Goal: Task Accomplishment & Management: Use online tool/utility

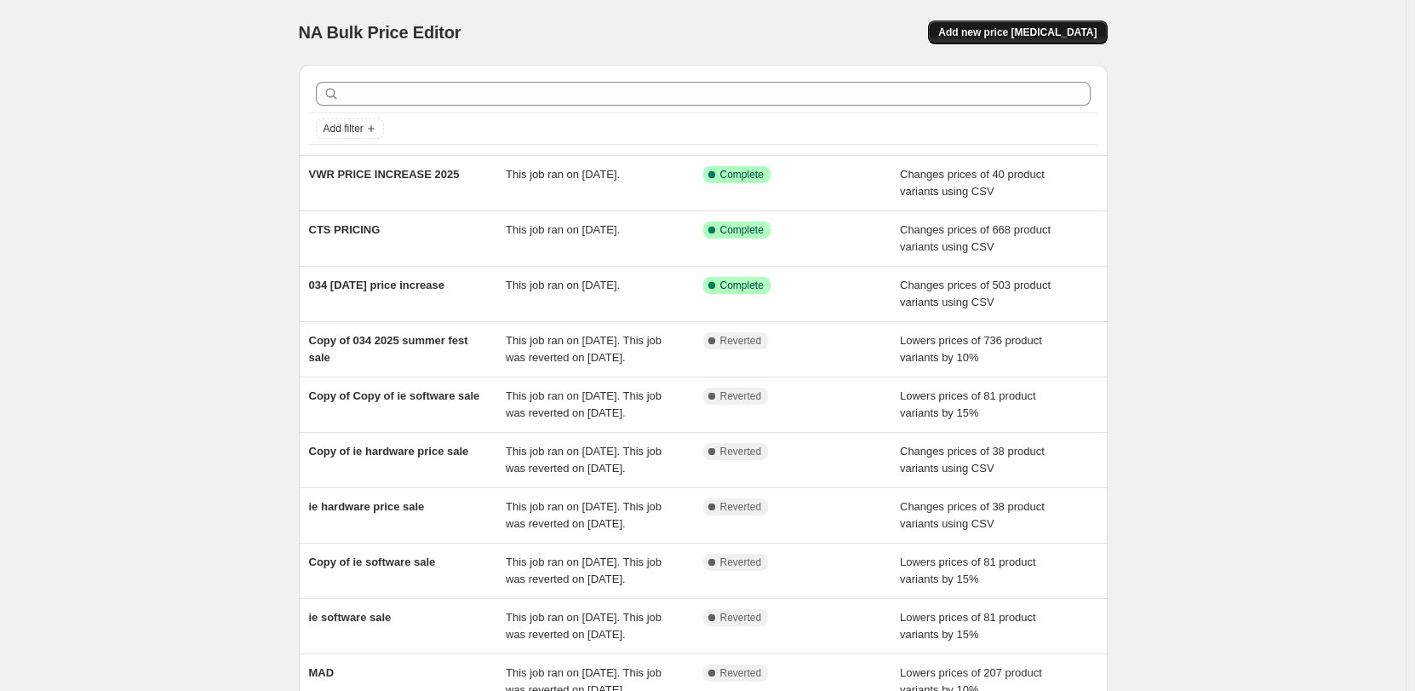
click at [995, 32] on span "Add new price [MEDICAL_DATA]" at bounding box center [1017, 33] width 158 height 14
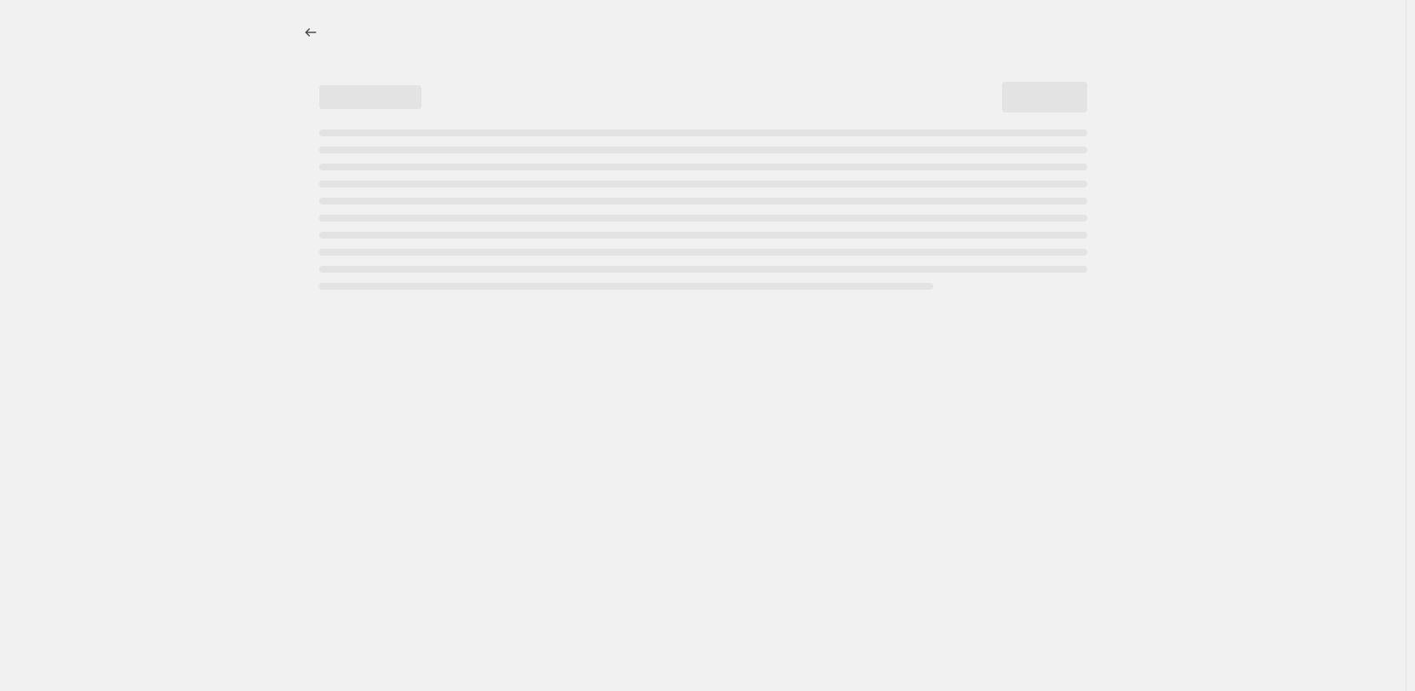
select select "percentage"
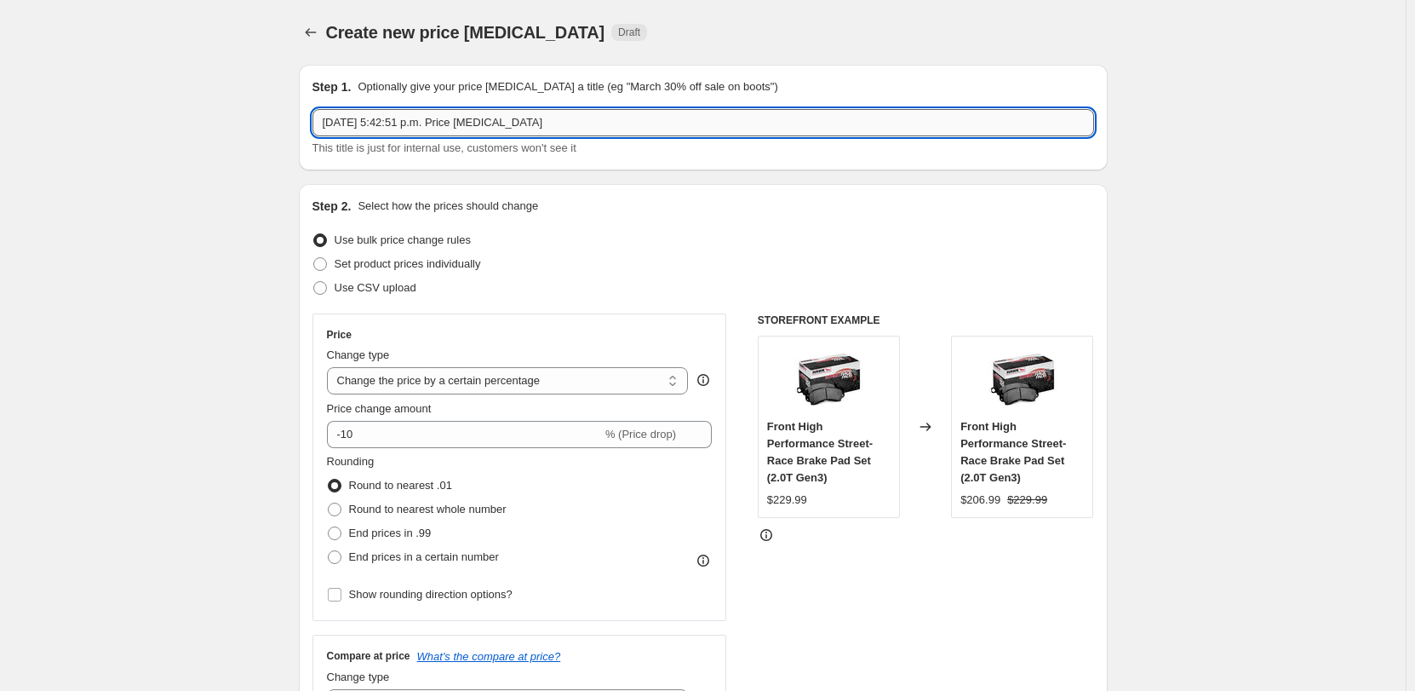
click at [470, 122] on input "[DATE] 5:42:51 p.m. Price [MEDICAL_DATA]" at bounding box center [704, 122] width 782 height 27
type input "VWR EUROKRACY SALE - 2025"
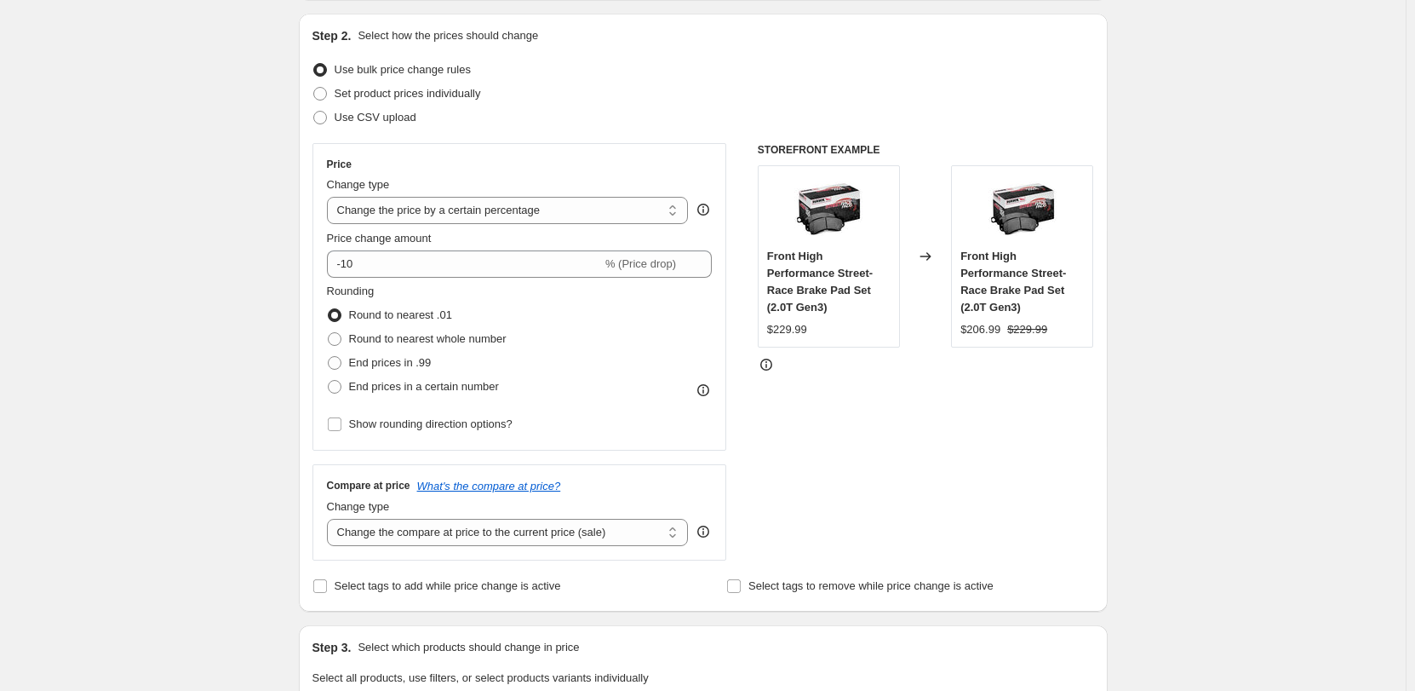
scroll to position [426, 0]
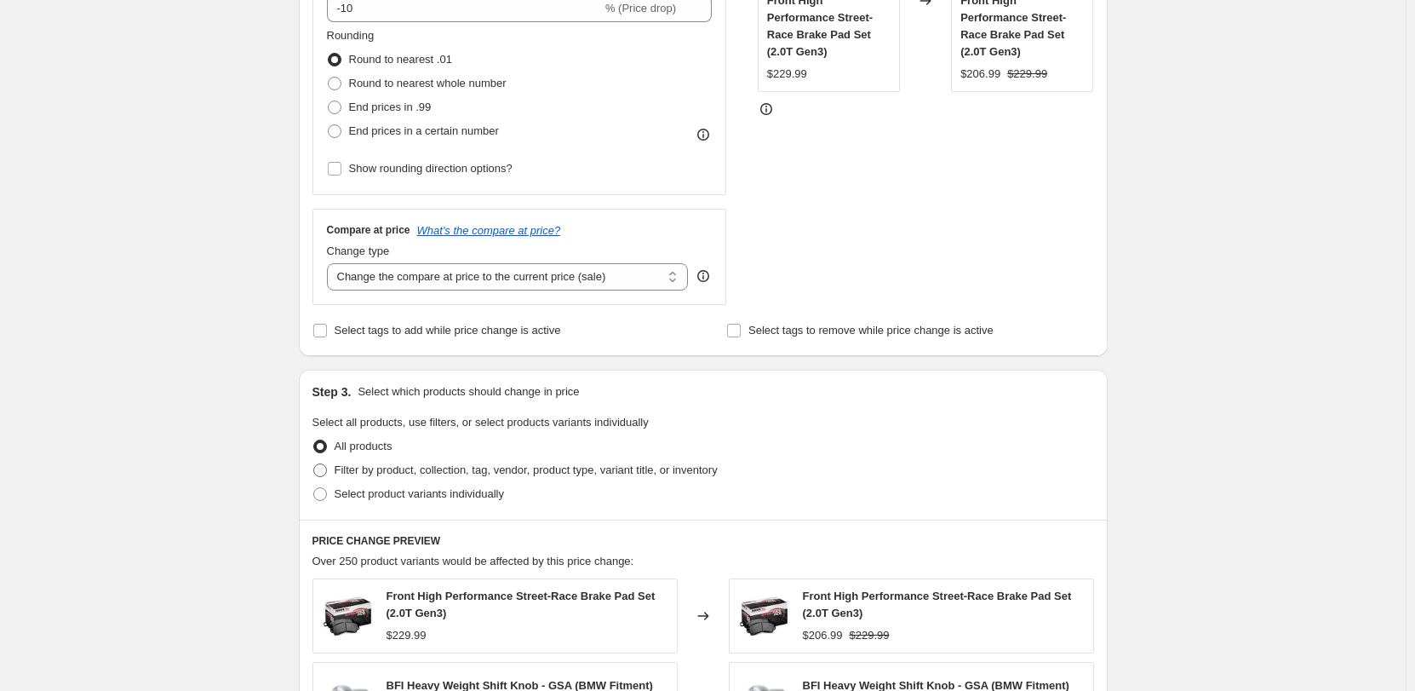
click at [374, 473] on span "Filter by product, collection, tag, vendor, product type, variant title, or inv…" at bounding box center [526, 469] width 383 height 13
click at [314, 464] on input "Filter by product, collection, tag, vendor, product type, variant title, or inv…" at bounding box center [313, 463] width 1 height 1
radio input "true"
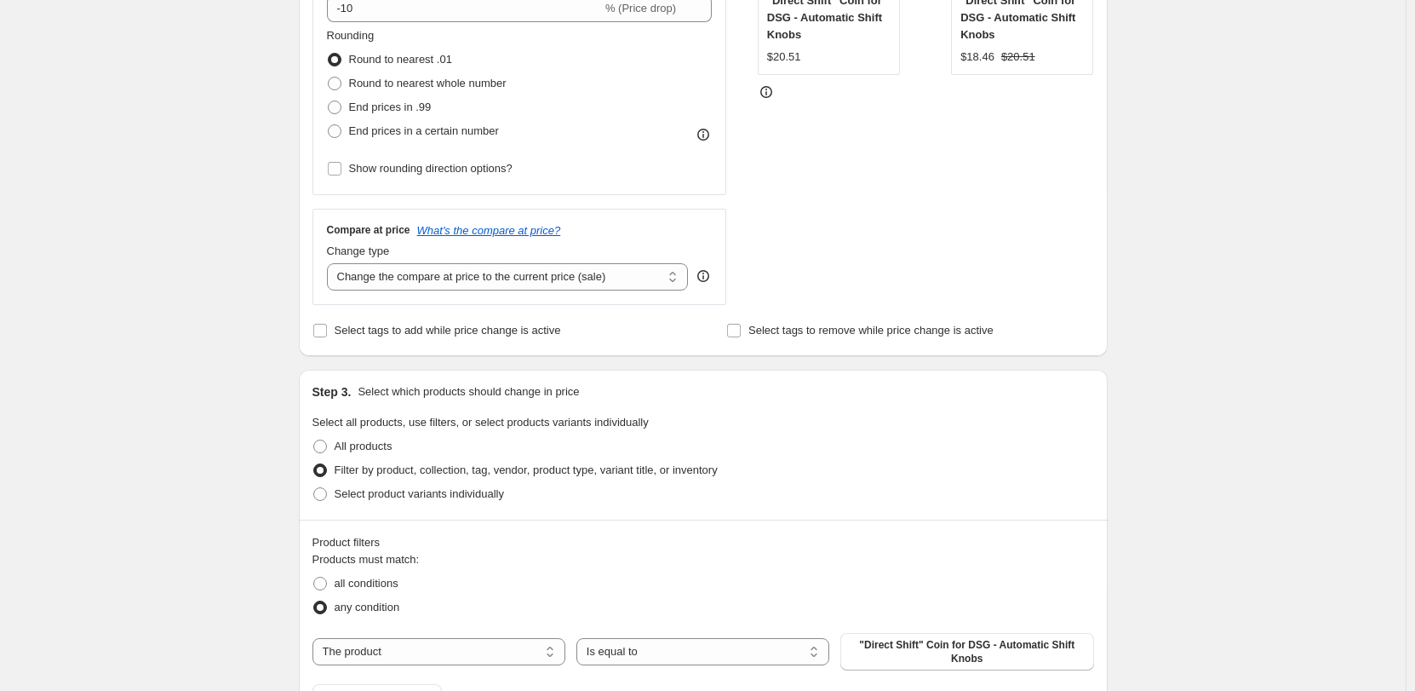
scroll to position [681, 0]
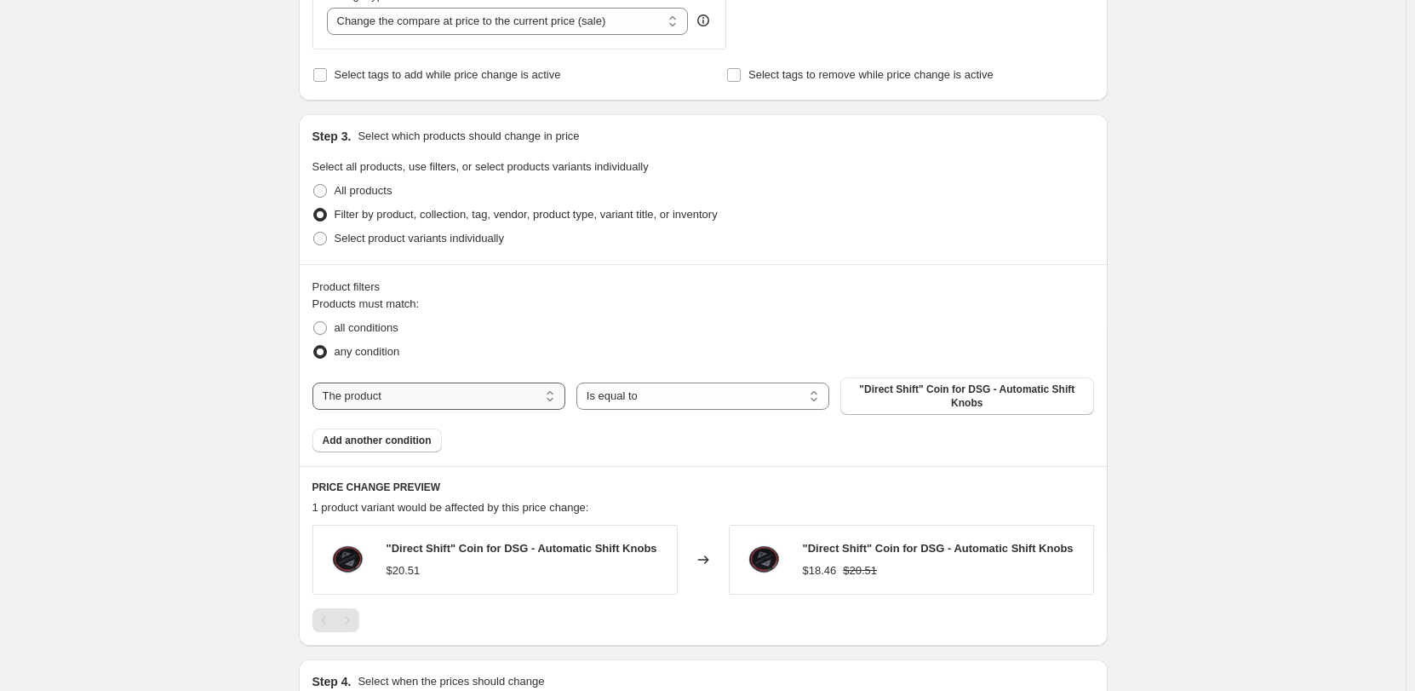
click at [512, 404] on select "The product The product's collection The product's tag The product's vendor The…" at bounding box center [439, 395] width 253 height 27
select select "vendor"
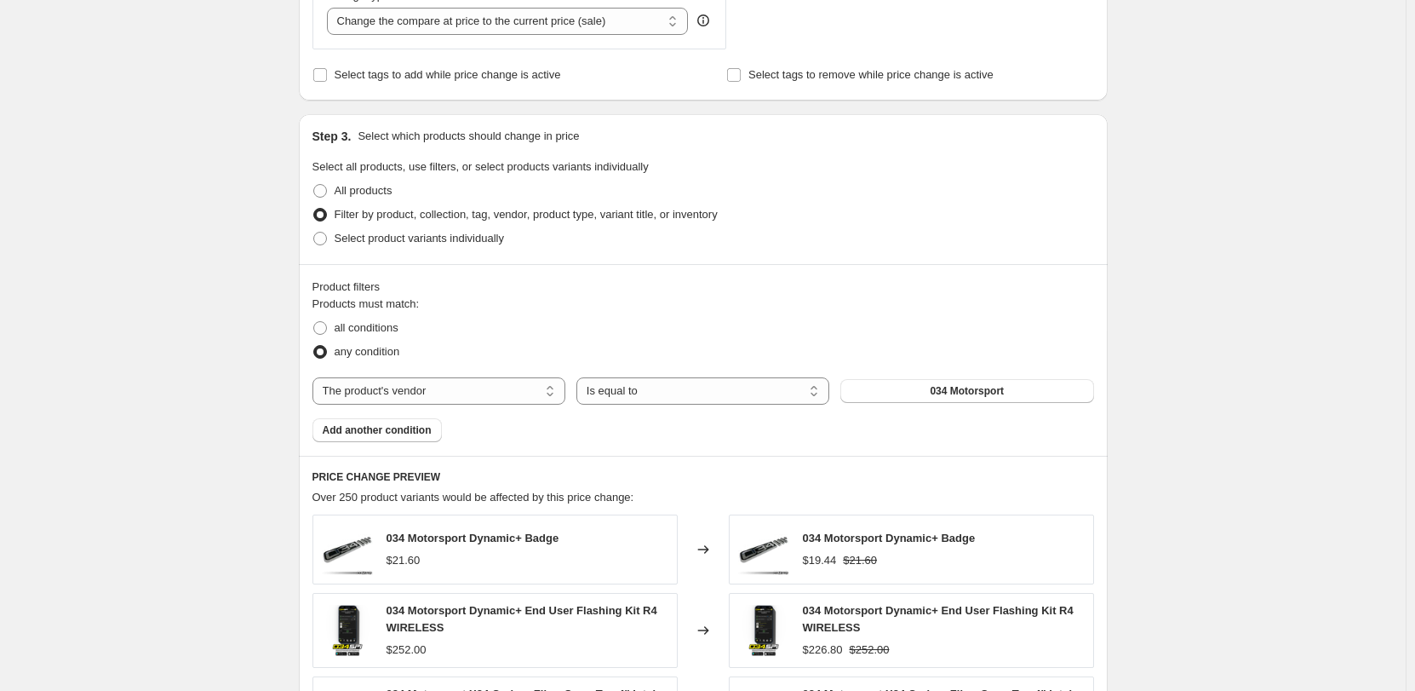
click at [921, 392] on button "034 Motorsport" at bounding box center [966, 391] width 253 height 24
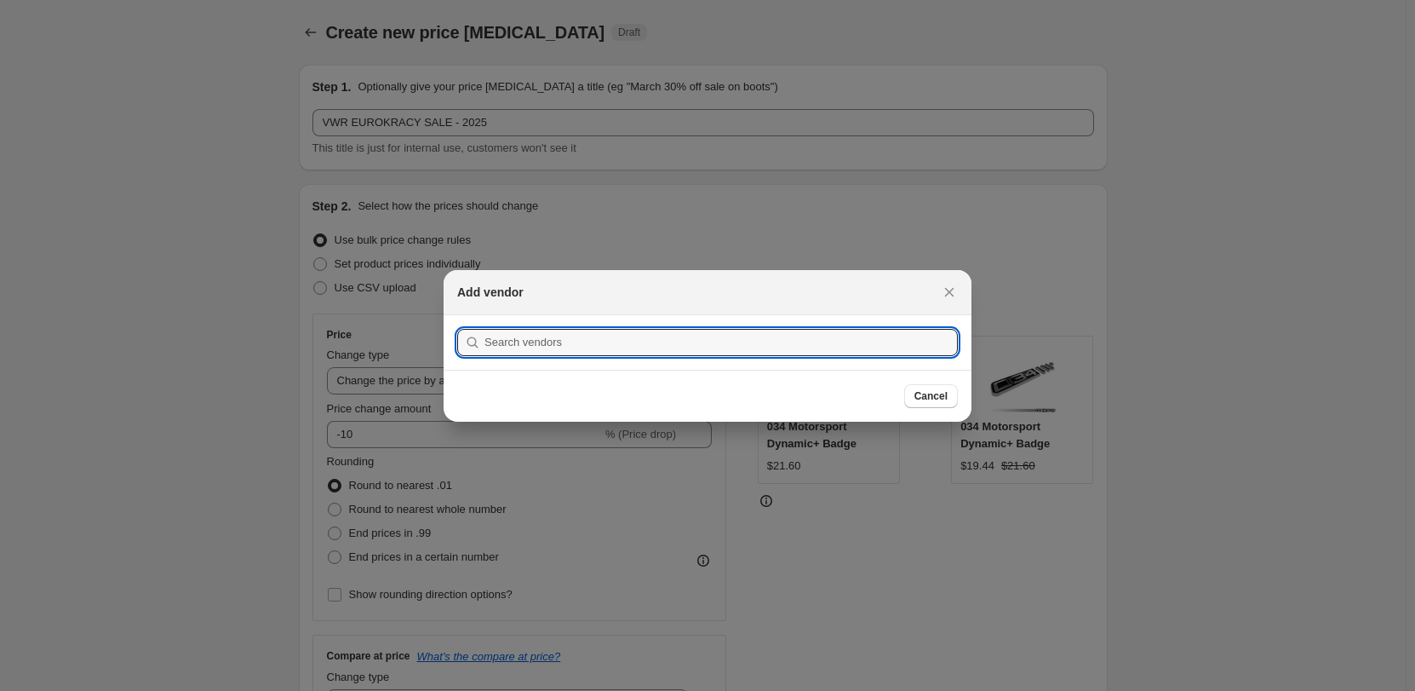
scroll to position [0, 0]
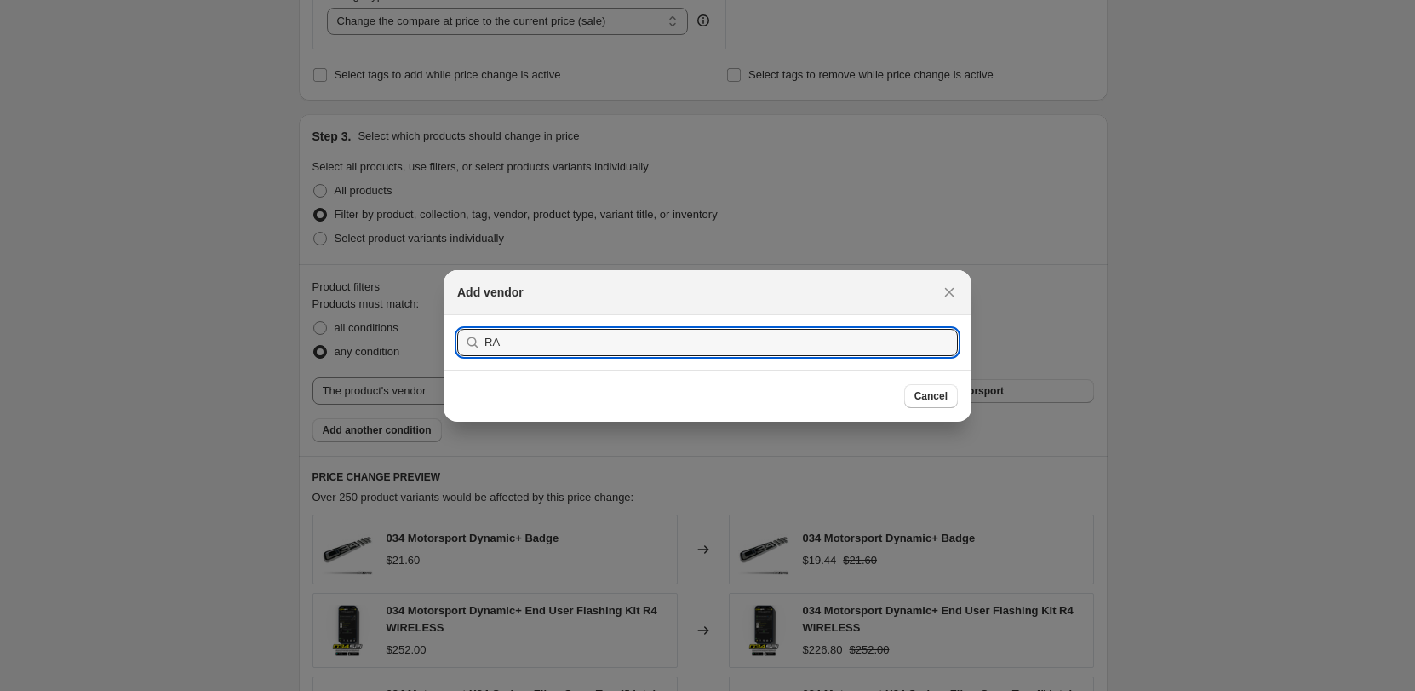
type input "RACING"
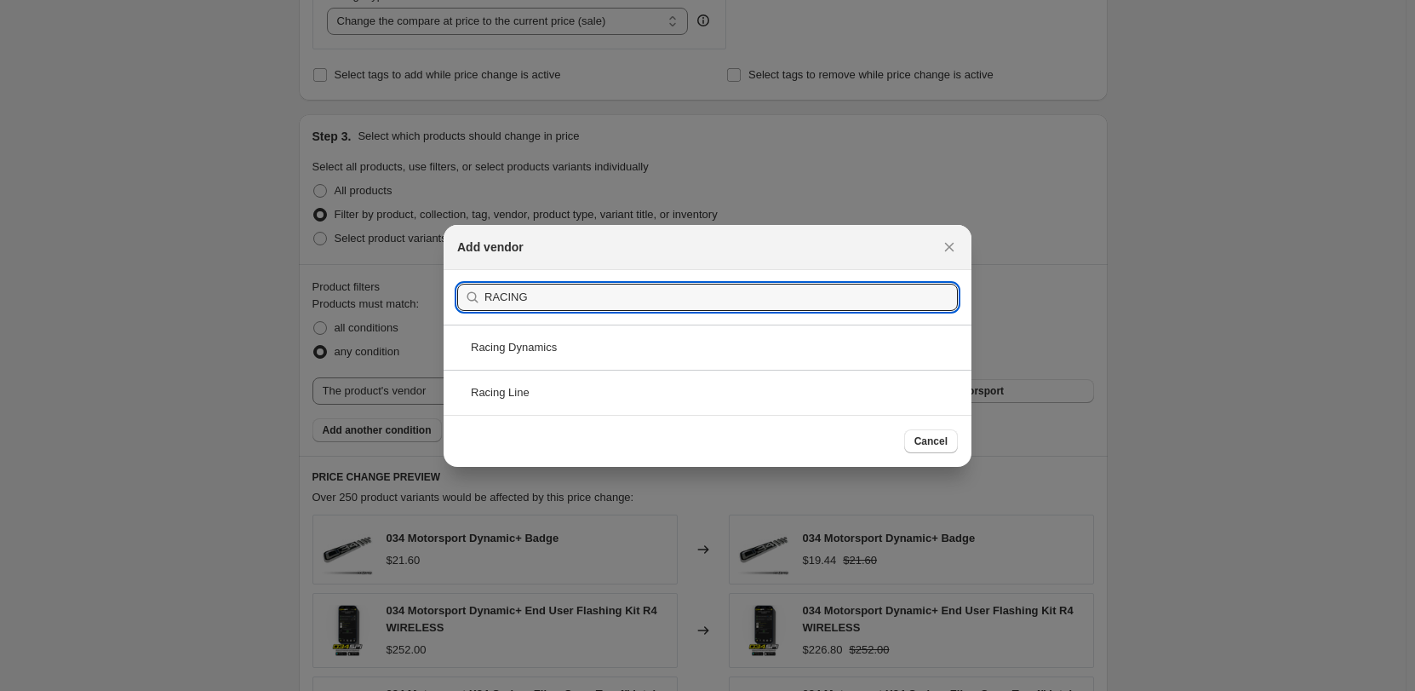
click at [544, 398] on div "Racing Line" at bounding box center [708, 392] width 528 height 45
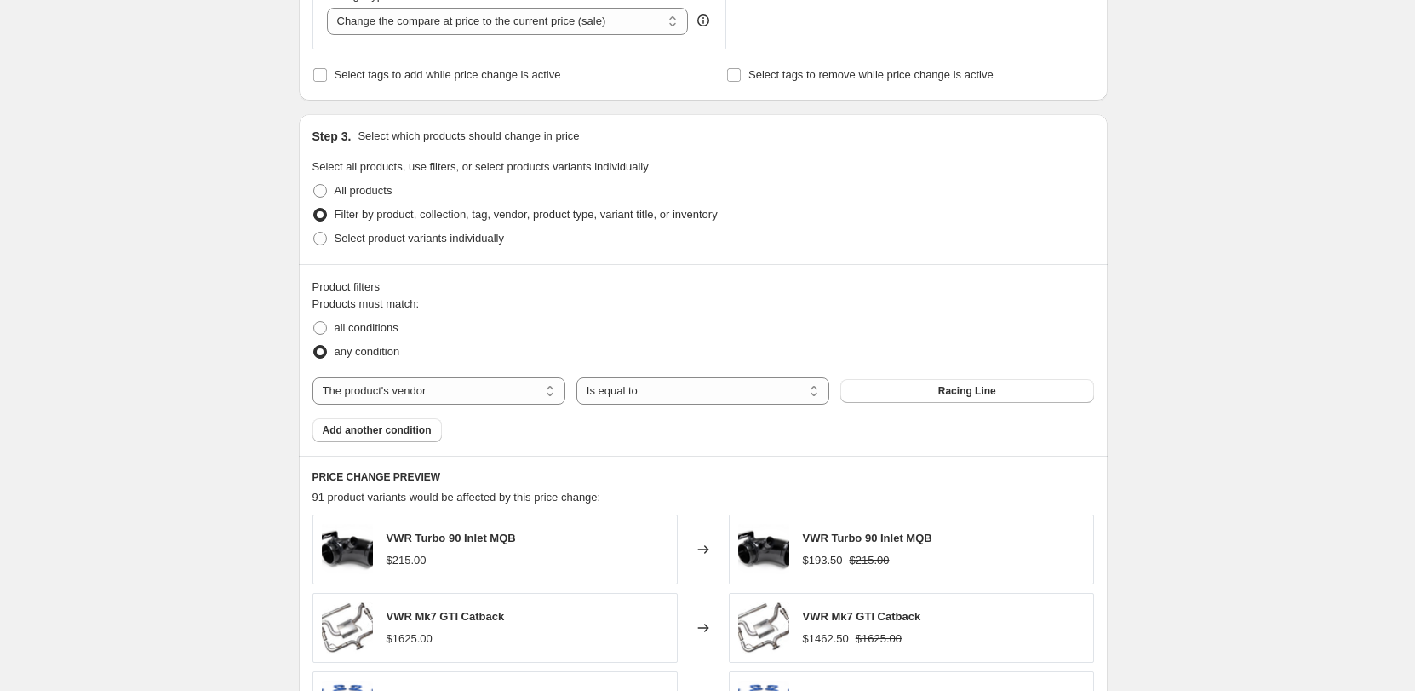
scroll to position [1192, 0]
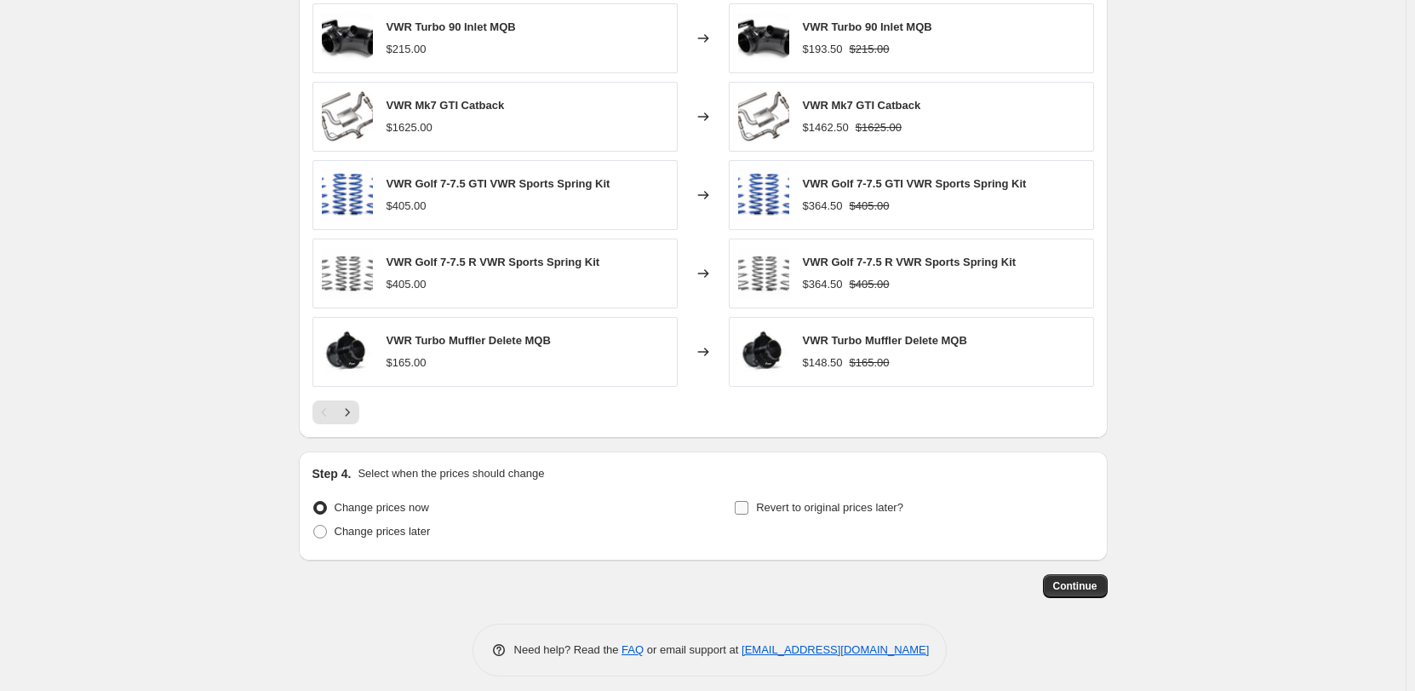
click at [839, 499] on span "Revert to original prices later?" at bounding box center [829, 507] width 147 height 17
click at [749, 501] on input "Revert to original prices later?" at bounding box center [742, 508] width 14 height 14
checkbox input "true"
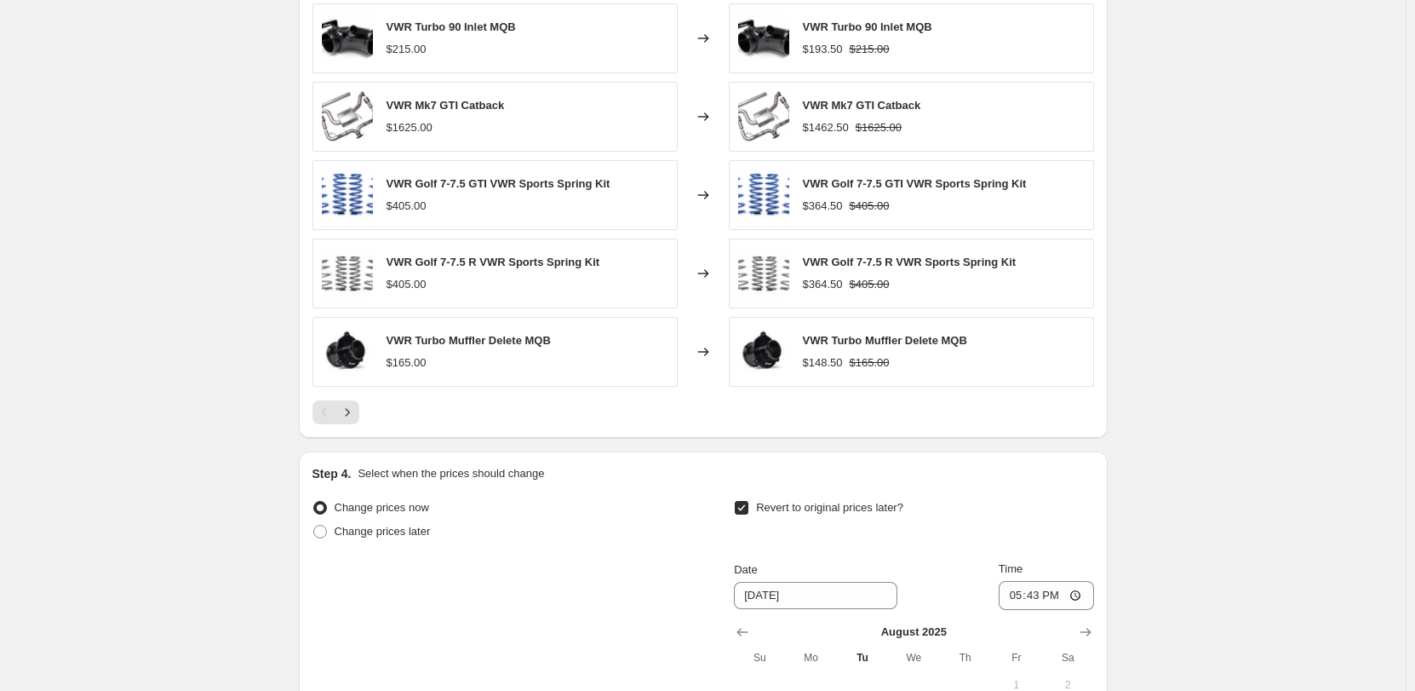
scroll to position [1523, 0]
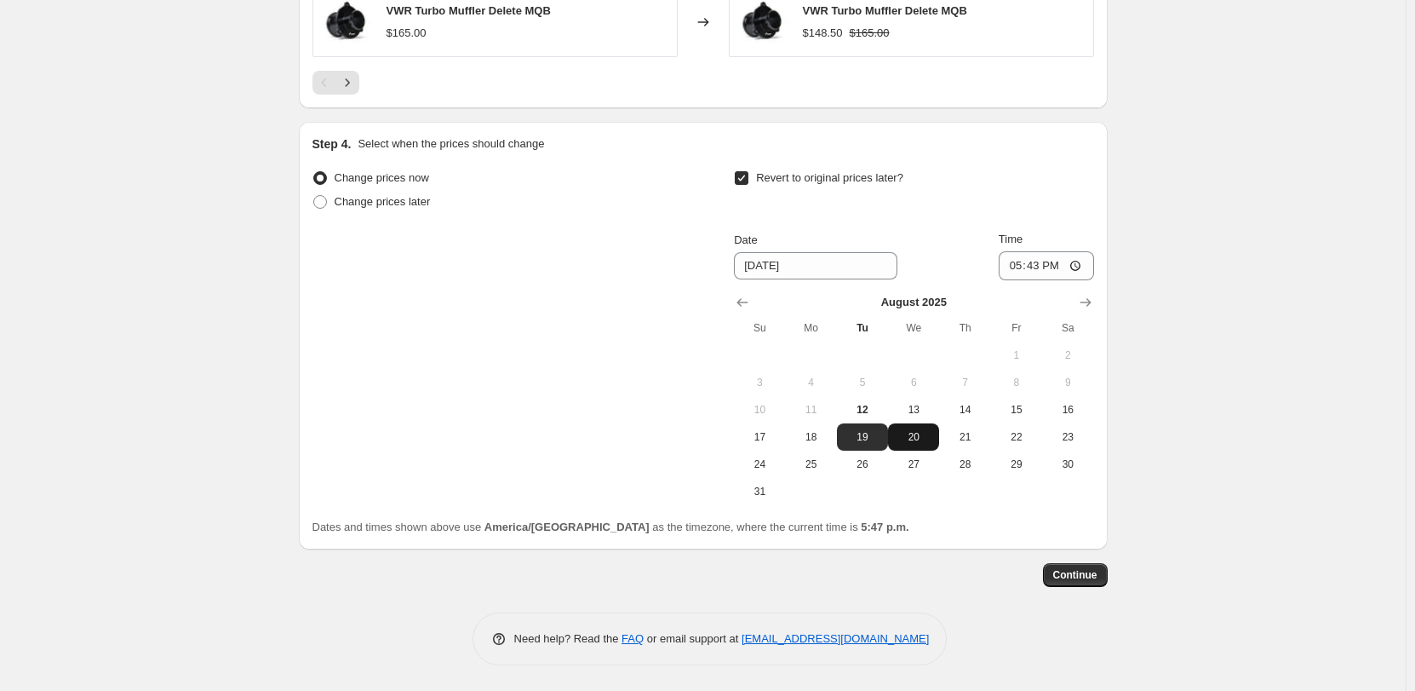
click at [923, 439] on span "20" at bounding box center [913, 437] width 37 height 14
click at [980, 437] on span "21" at bounding box center [964, 437] width 37 height 14
type input "[DATE]"
click at [1013, 263] on input "17:43" at bounding box center [1046, 265] width 95 height 29
type input "03:00"
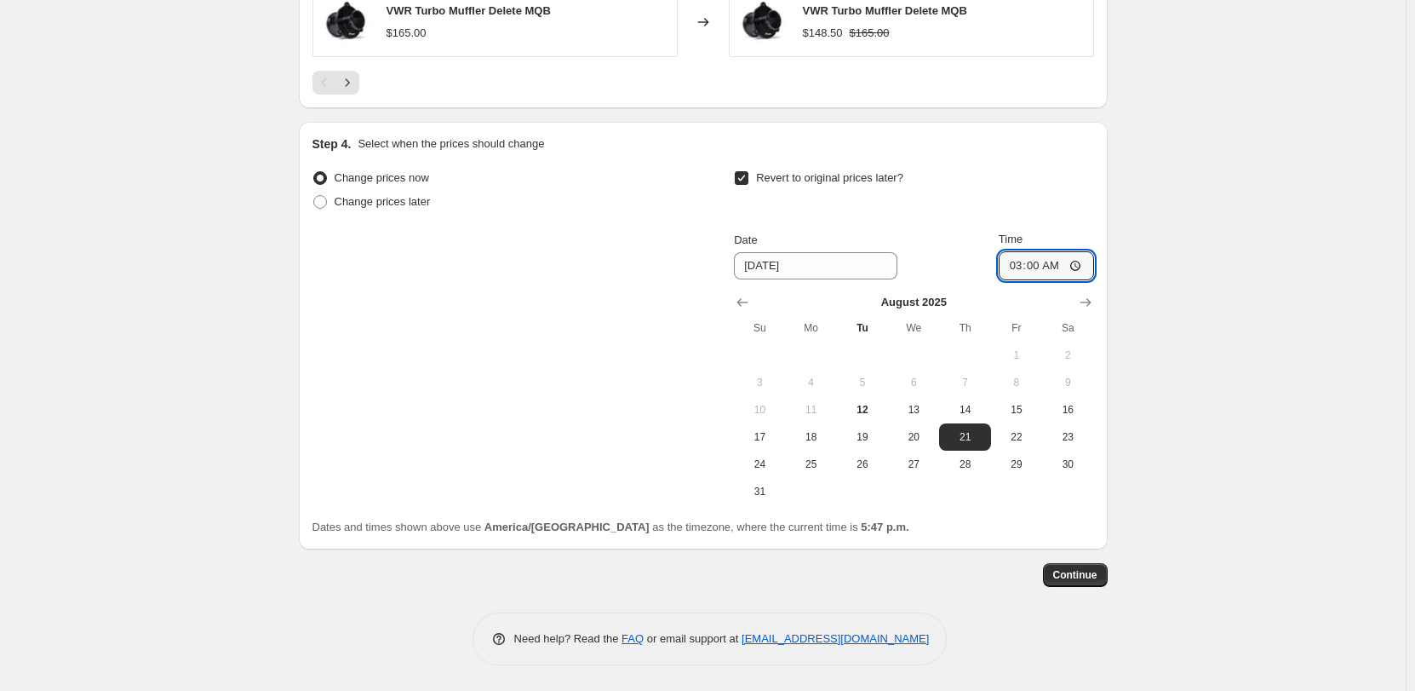
click at [1077, 576] on span "Continue" at bounding box center [1075, 575] width 44 height 14
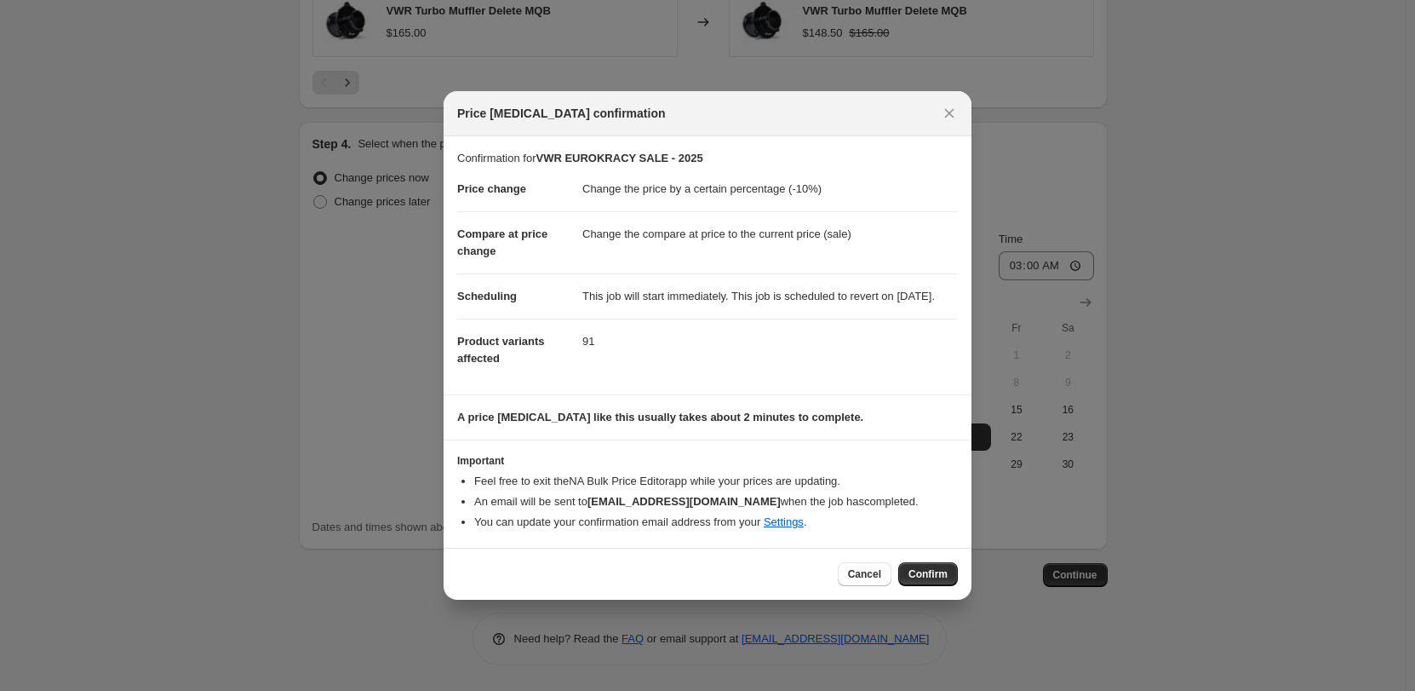
click at [959, 578] on div "Cancel Confirm" at bounding box center [708, 574] width 528 height 52
click at [944, 580] on span "Confirm" at bounding box center [928, 574] width 39 height 14
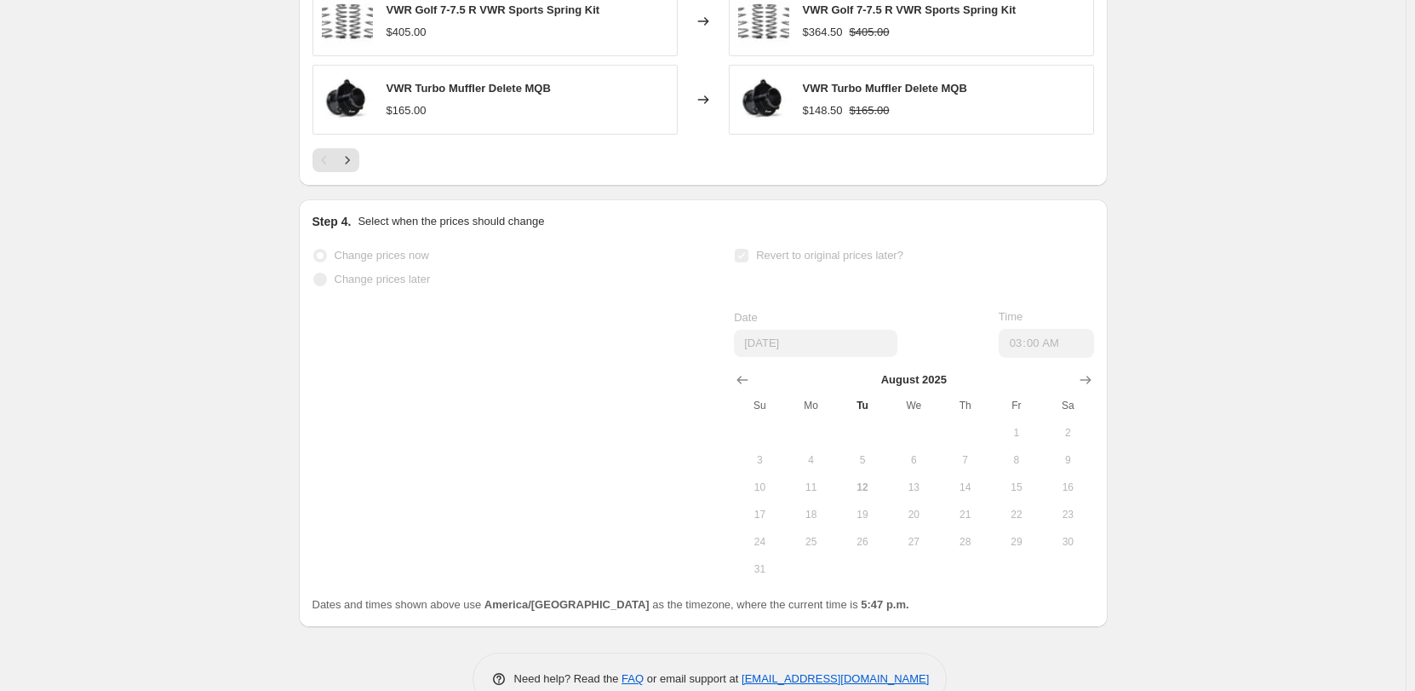
scroll to position [1567, 0]
select select "percentage"
select select "vendor"
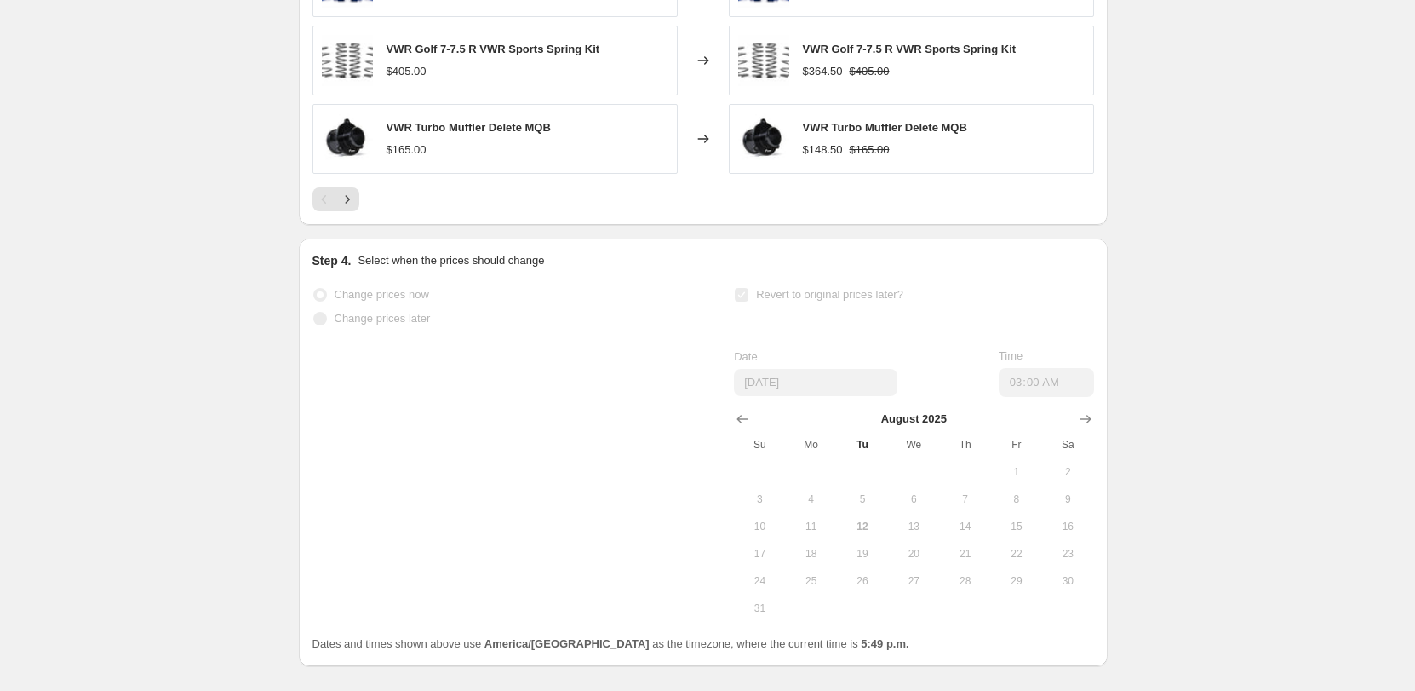
scroll to position [0, 0]
